Goal: Transaction & Acquisition: Purchase product/service

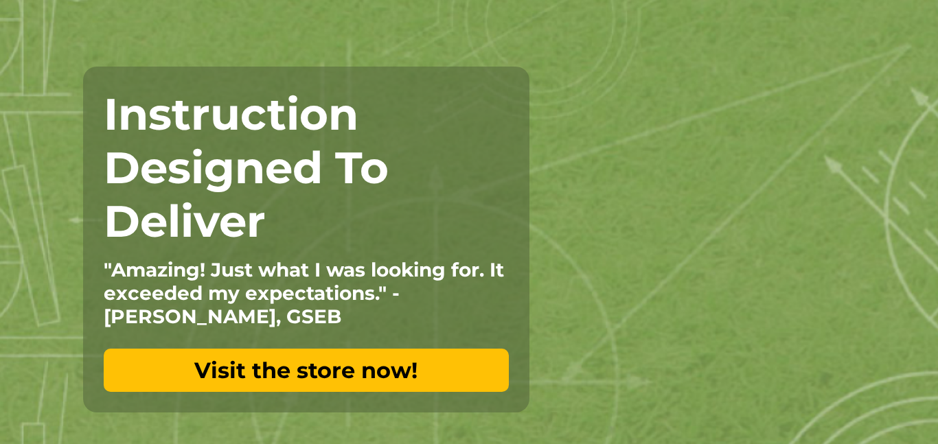
scroll to position [136, 0]
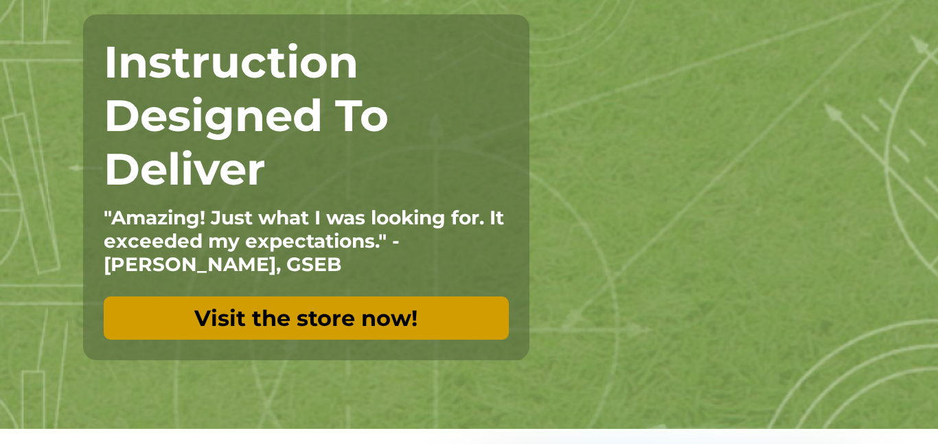
click at [294, 327] on link "Visit the store now!" at bounding box center [306, 318] width 405 height 43
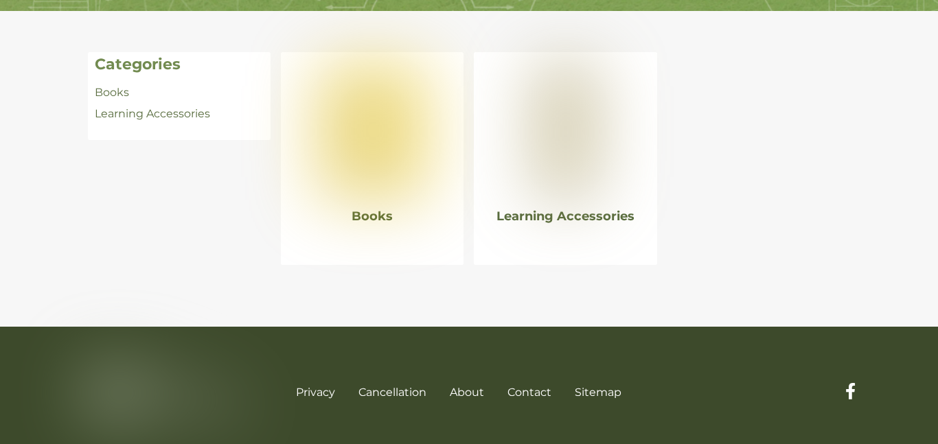
scroll to position [296, 0]
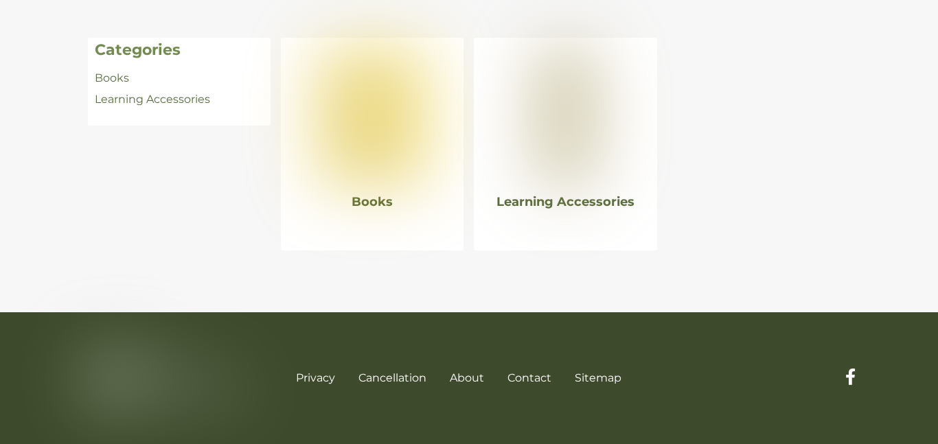
click at [372, 154] on img at bounding box center [372, 116] width 110 height 137
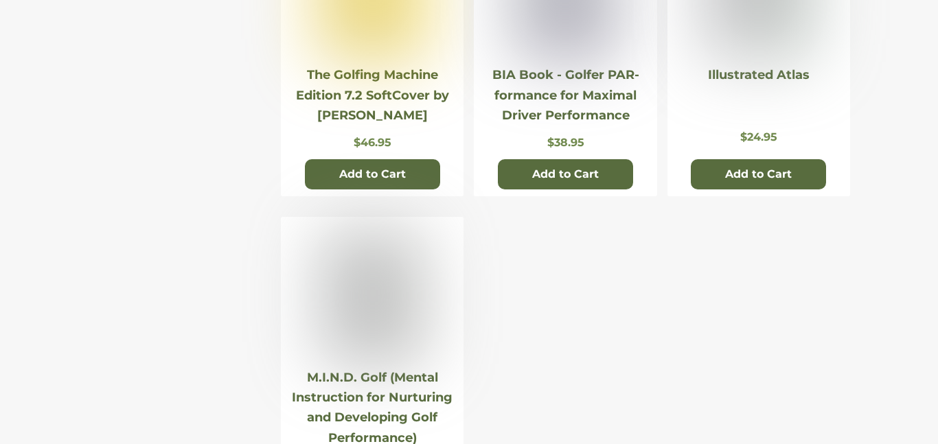
scroll to position [261, 0]
